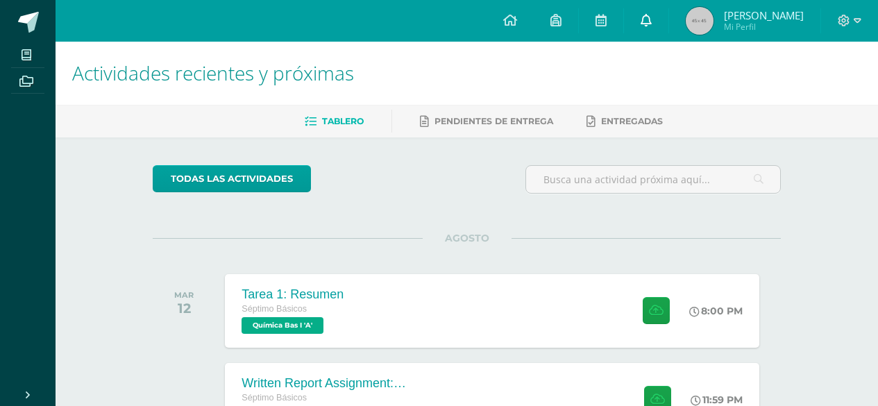
click at [653, 19] on link at bounding box center [646, 21] width 44 height 42
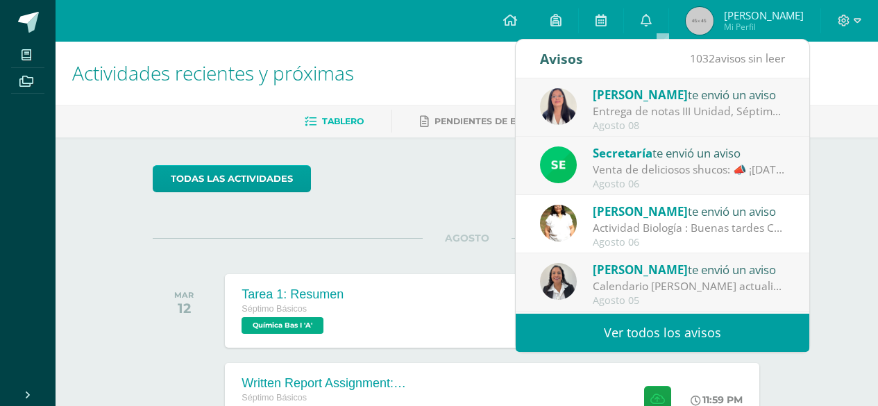
click at [393, 219] on div "todas las Actividades No tienes actividades Échale un vistazo a los demás perío…" at bounding box center [467, 370] width 684 height 467
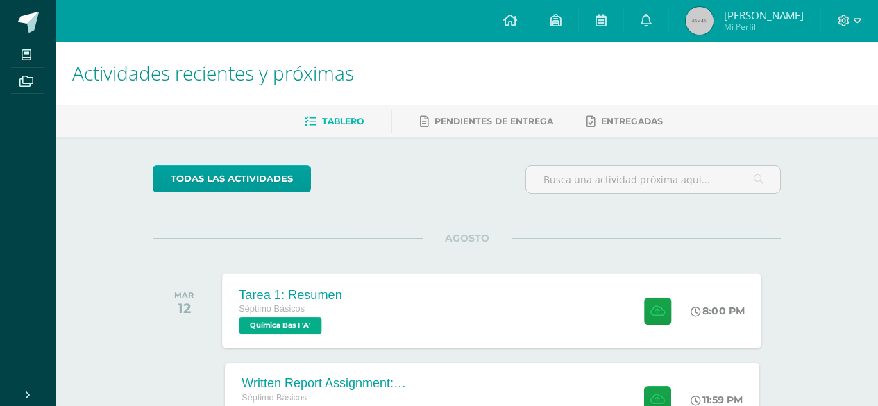
click at [407, 298] on div "Tarea 1: Resumen Séptimo Básicos Química Bas I 'A' 8:00 PM Tarea 1: Resumen Quí…" at bounding box center [492, 310] width 539 height 74
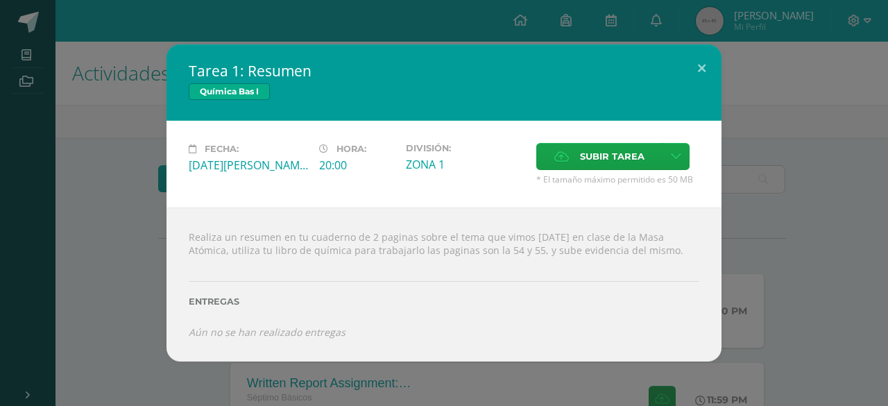
click at [136, 192] on div "Tarea 1: Resumen Química Bas I Fecha: [DATE][PERSON_NAME] Hora: 20:00 División:…" at bounding box center [444, 202] width 877 height 317
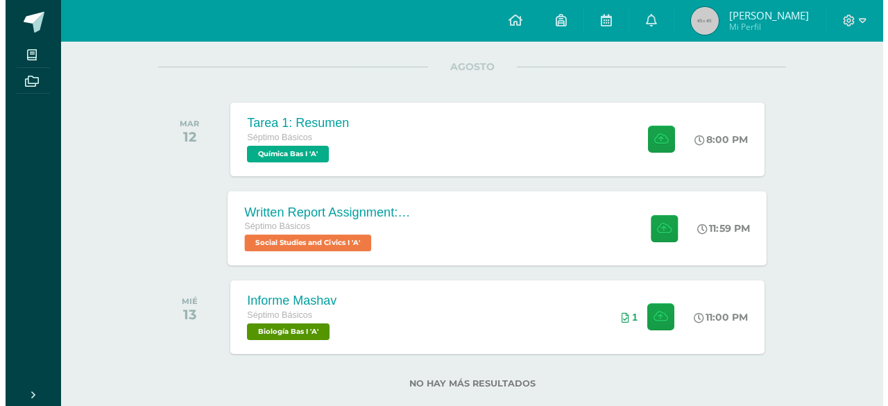
scroll to position [199, 0]
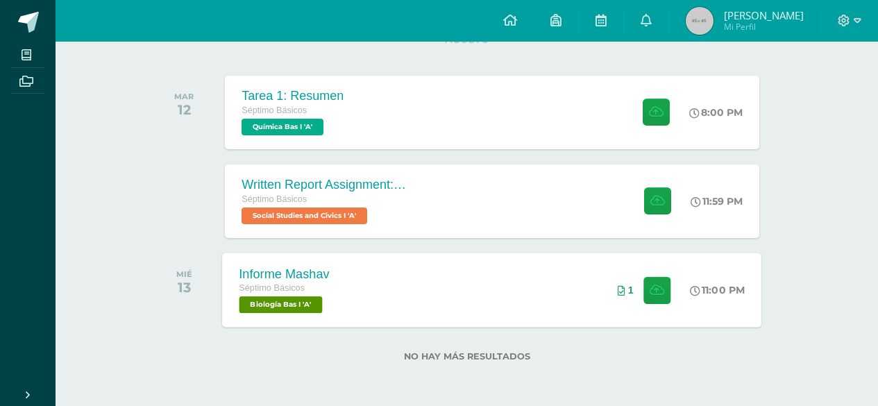
click at [560, 278] on div "Informe Mashav Séptimo Básicos Biología Bas I 'A' 11:00 PM 1 Informe Mashav Bio…" at bounding box center [492, 290] width 539 height 74
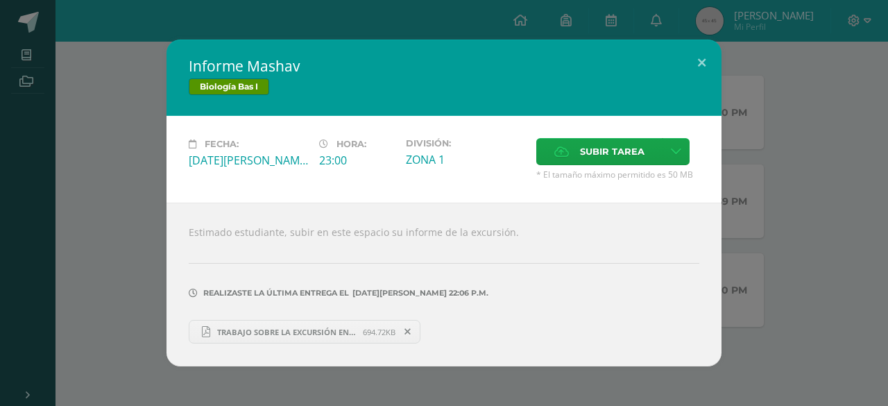
click at [121, 196] on div "Informe Mashav Biología Bas I Fecha: [DATE][PERSON_NAME] Hora: 23:00 División: …" at bounding box center [444, 203] width 877 height 327
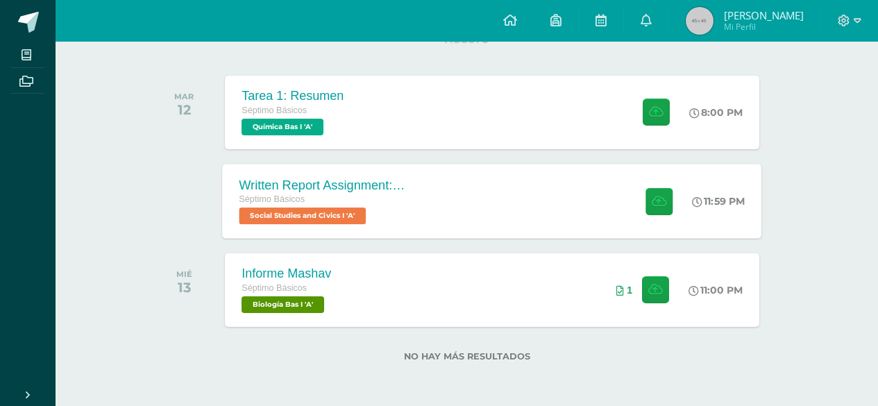
click at [337, 190] on div "Written Report Assignment: How Innovation Is Helping Guatemala Grow" at bounding box center [323, 185] width 168 height 15
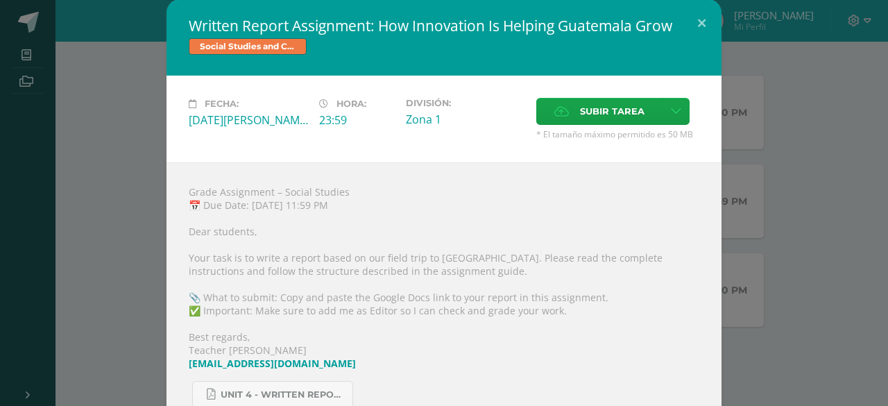
scroll to position [0, 0]
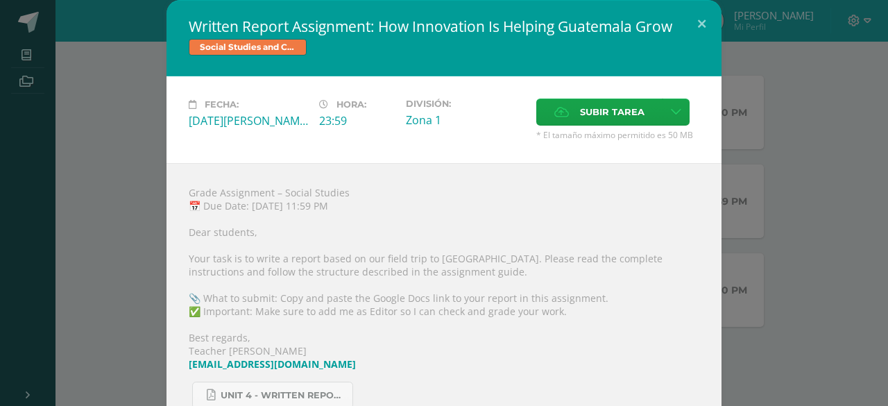
drag, startPoint x: 174, startPoint y: 13, endPoint x: 359, endPoint y: 251, distance: 300.7
click at [366, 246] on div "Written Report Assignment: How Innovation Is Helping Guatemala Grow Social Stud…" at bounding box center [444, 251] width 555 height 502
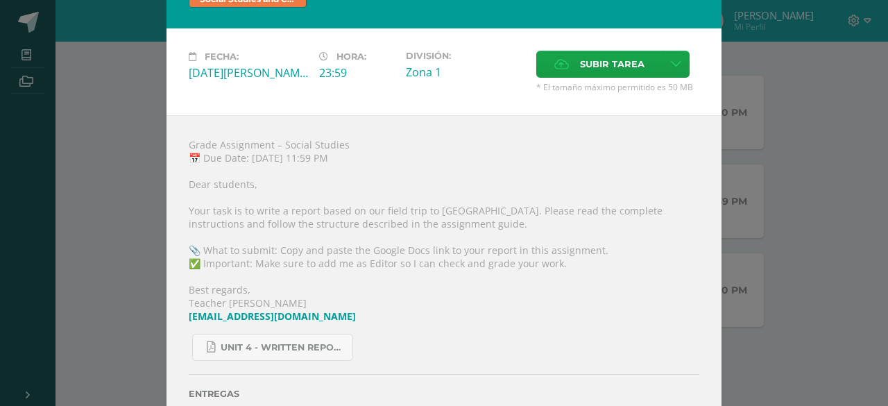
scroll to position [69, 0]
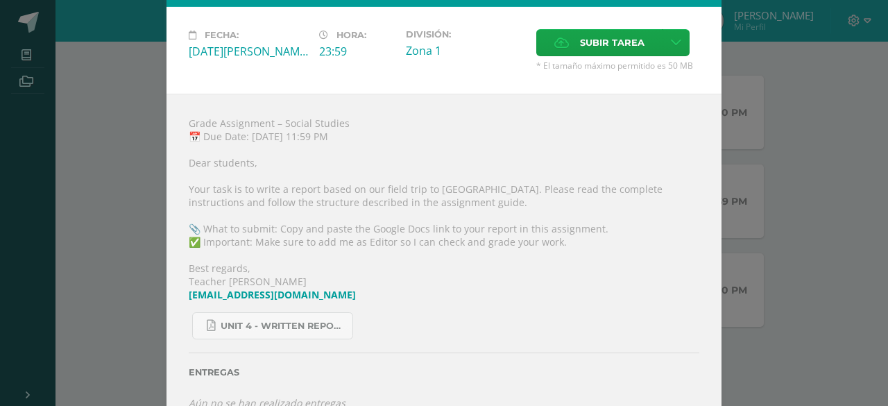
click at [147, 203] on div "Written Report Assignment: How Innovation Is Helping Guatemala Grow Social Stud…" at bounding box center [444, 182] width 877 height 502
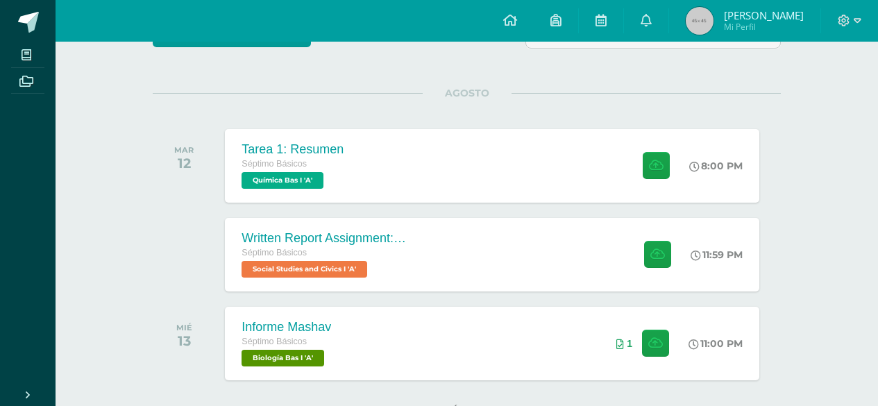
scroll to position [129, 0]
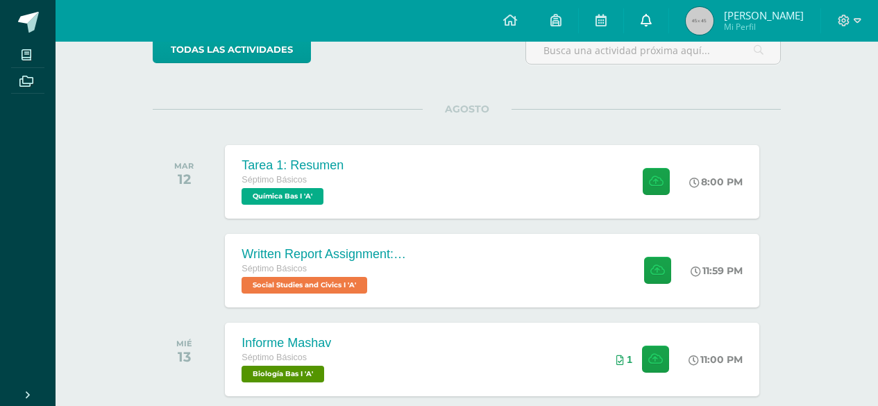
click at [641, 8] on link at bounding box center [646, 21] width 44 height 42
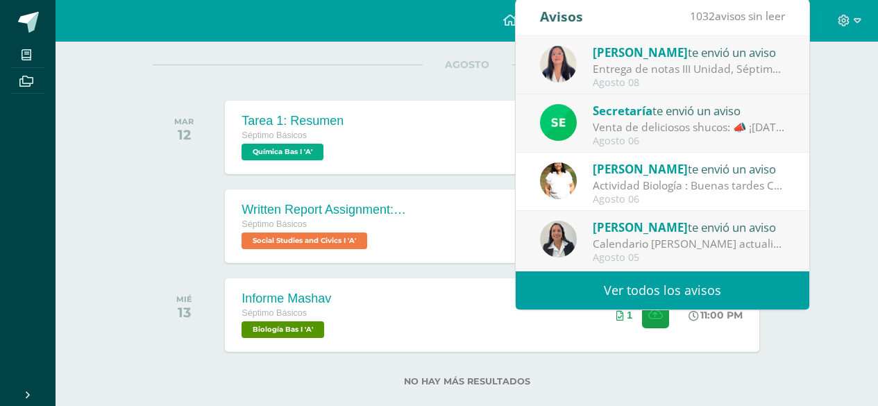
scroll to position [199, 0]
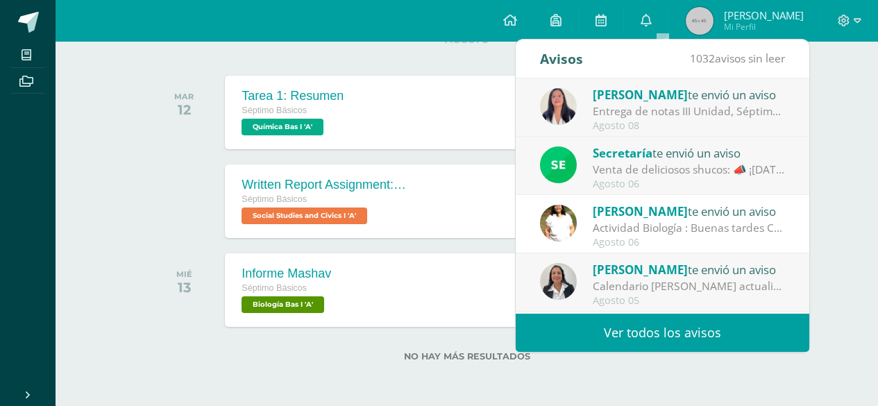
click at [675, 239] on div "Agosto 06" at bounding box center [689, 243] width 193 height 12
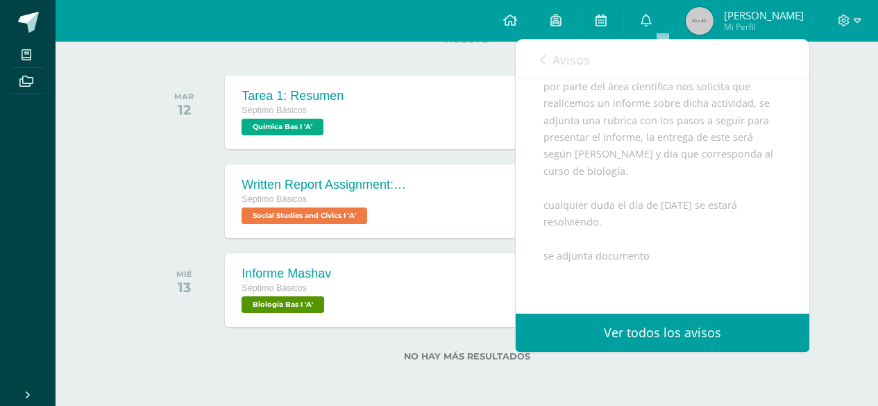
scroll to position [0, 0]
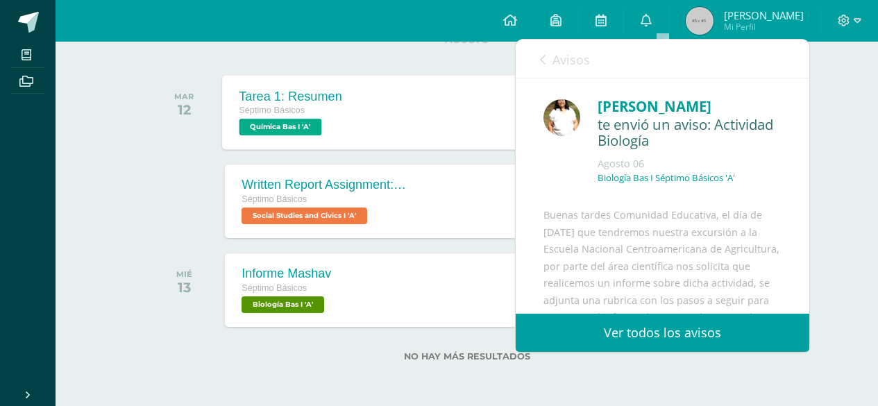
drag, startPoint x: 849, startPoint y: 152, endPoint x: 737, endPoint y: 88, distance: 128.7
click at [848, 149] on div "Actividades recientes y próximas Tablero Pendientes de entrega Entregadas todas…" at bounding box center [467, 124] width 823 height 563
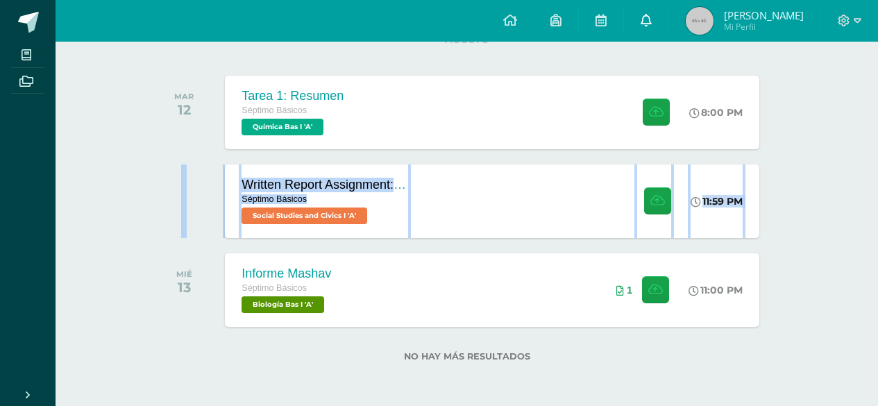
click at [663, 8] on link at bounding box center [646, 21] width 44 height 42
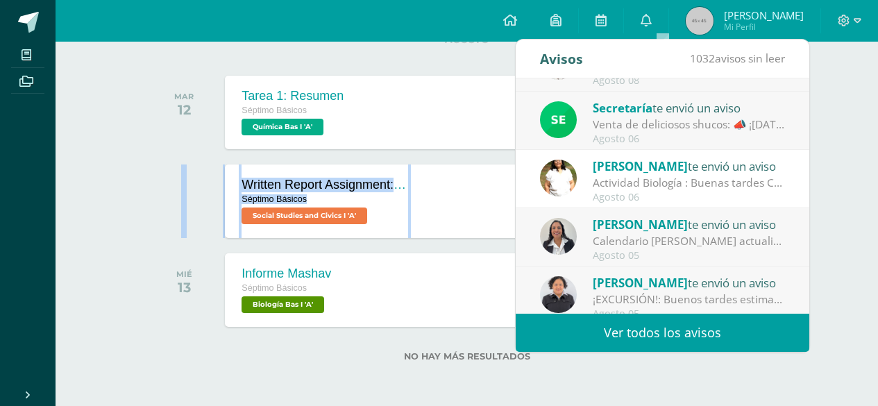
scroll to position [69, 0]
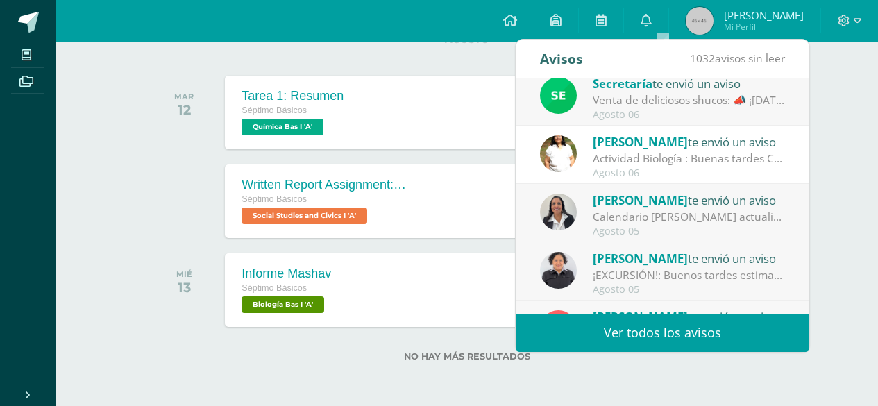
click at [691, 155] on div "Actividad Biología : Buenas tardes Comunidad Educativa, el día de [DATE] que te…" at bounding box center [689, 159] width 193 height 16
click at [659, 153] on div "Actividad Biología : Buenas tardes Comunidad Educativa, el día de [DATE] que te…" at bounding box center [689, 159] width 193 height 16
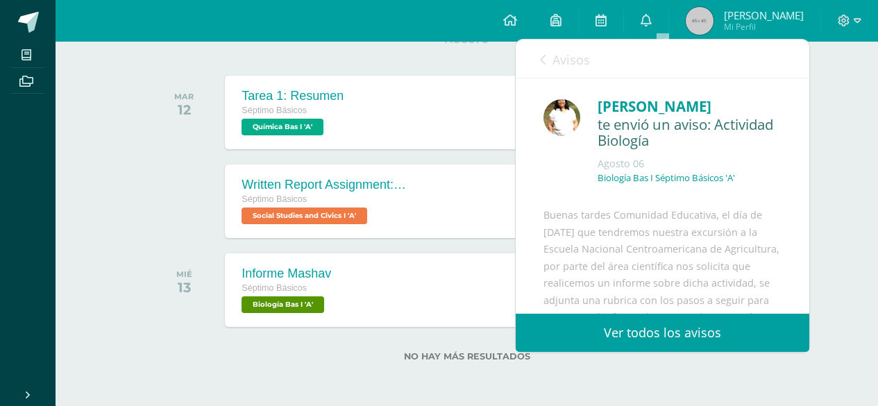
click at [657, 154] on div "[PERSON_NAME] te envió un aviso: Actividad Biología [DATE] Biología Bas I Sépti…" at bounding box center [662, 144] width 238 height 104
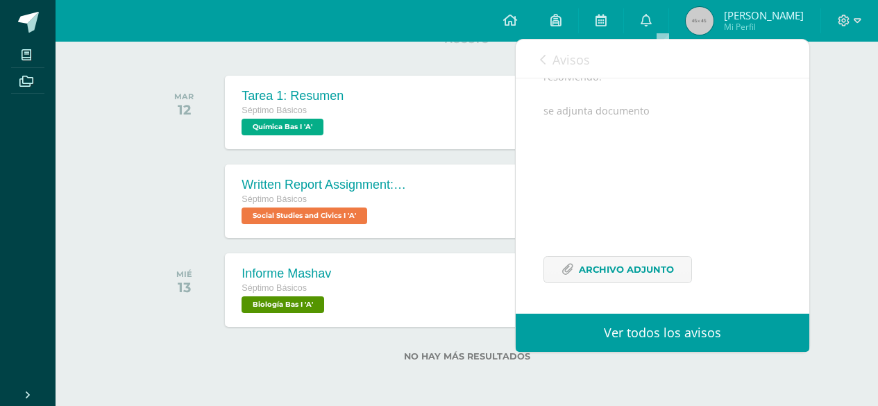
scroll to position [342, 0]
click at [640, 256] on link "Archivo Adjunto" at bounding box center [617, 269] width 149 height 27
